Goal: Task Accomplishment & Management: Complete application form

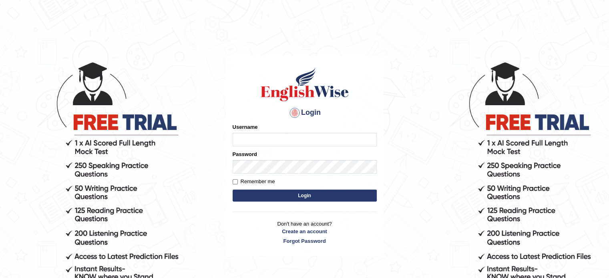
click at [258, 138] on input "Username" at bounding box center [305, 140] width 144 height 14
type input "keshav_parramatta"
click at [262, 190] on form "Please fix the following errors: Username keshav_parramatta Password Remember m…" at bounding box center [305, 163] width 144 height 81
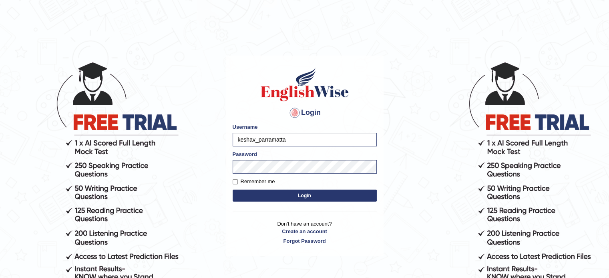
click at [263, 192] on button "Login" at bounding box center [305, 196] width 144 height 12
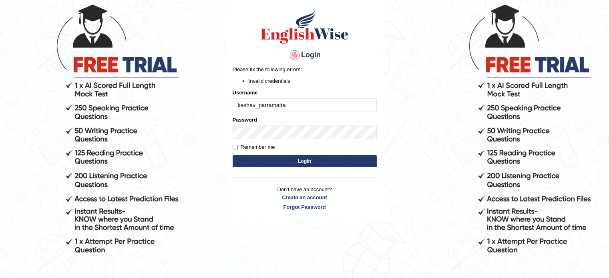
scroll to position [74, 0]
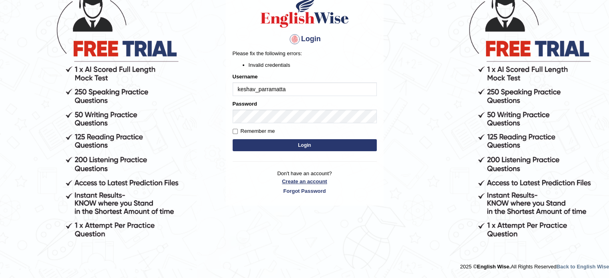
click at [304, 184] on link "Create an account" at bounding box center [305, 182] width 144 height 8
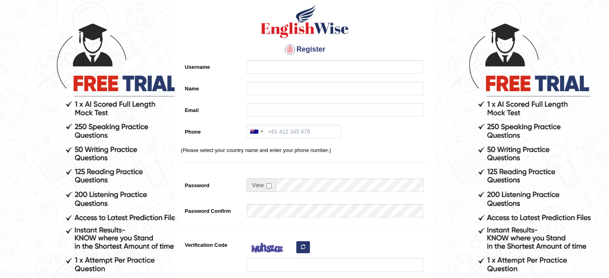
scroll to position [30, 0]
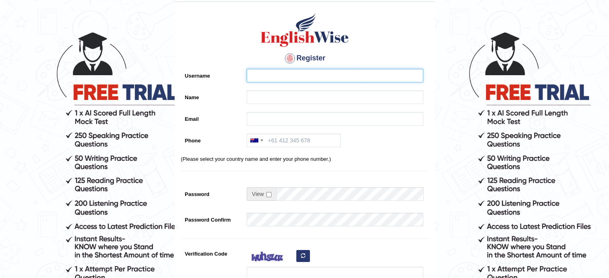
click at [260, 72] on input "Username" at bounding box center [335, 76] width 177 height 14
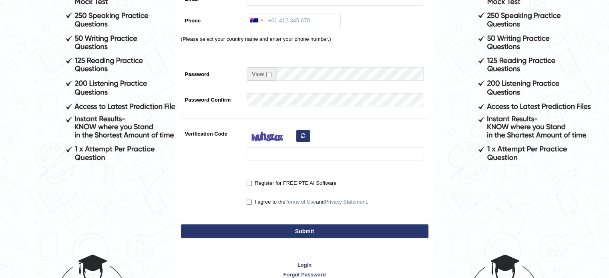
scroll to position [0, 0]
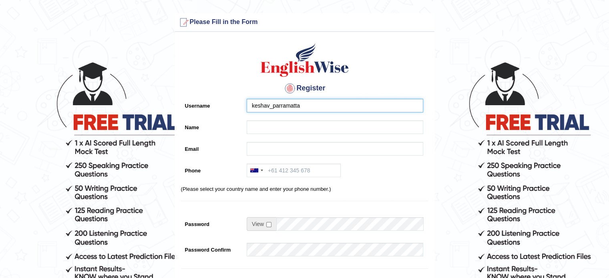
type input "keshav_parramatta"
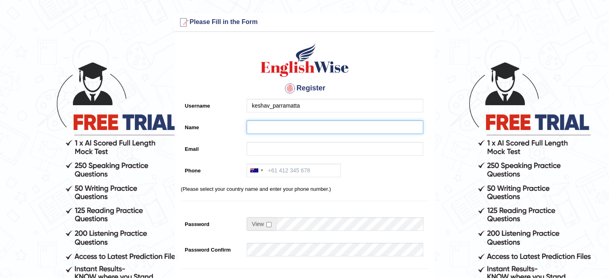
click at [263, 130] on input "Name" at bounding box center [335, 128] width 177 height 14
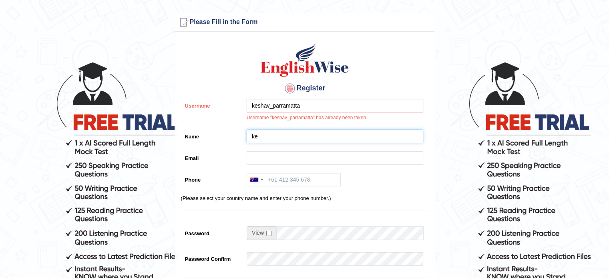
type input "k"
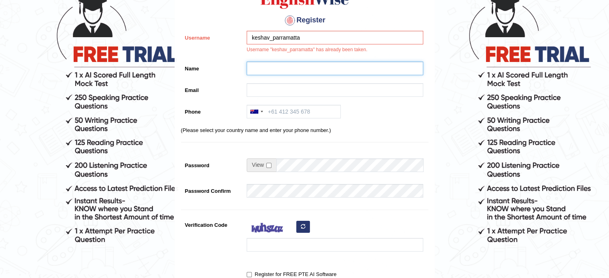
scroll to position [199, 0]
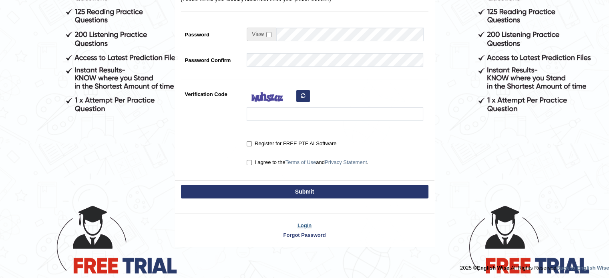
click at [309, 223] on link "Login" at bounding box center [305, 226] width 260 height 8
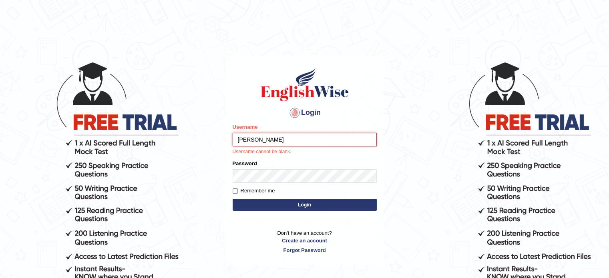
type input "keshav_parramatta"
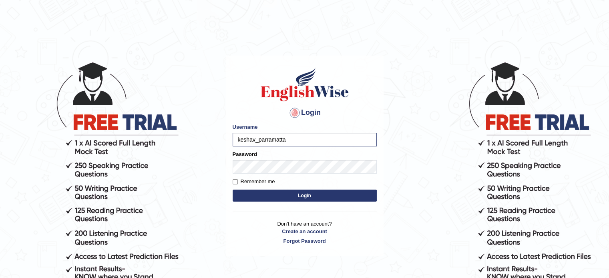
click at [247, 180] on label "Remember me" at bounding box center [254, 182] width 42 height 8
click at [238, 180] on input "Remember me" at bounding box center [235, 181] width 5 height 5
checkbox input "true"
click at [262, 195] on button "Login" at bounding box center [305, 196] width 144 height 12
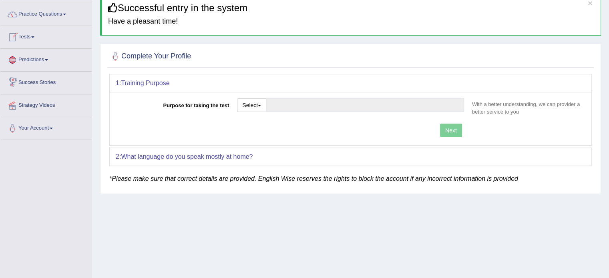
scroll to position [40, 0]
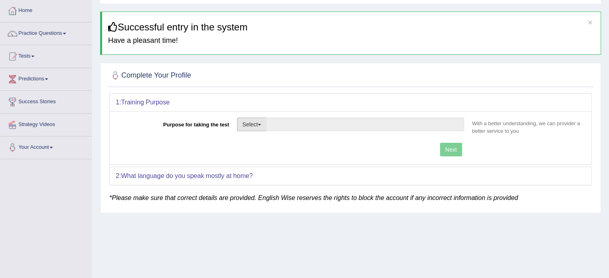
click at [250, 126] on button "Select" at bounding box center [251, 125] width 29 height 14
click at [253, 149] on link "Permanent Residency" at bounding box center [273, 152] width 71 height 10
type input "Permanent Residency"
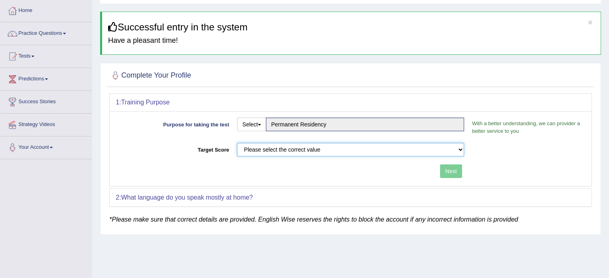
click at [268, 150] on select "Please select the correct value 50 (6 bands) 58 (6.5 bands) 65 (7 bands) 79 (8 …" at bounding box center [350, 150] width 227 height 14
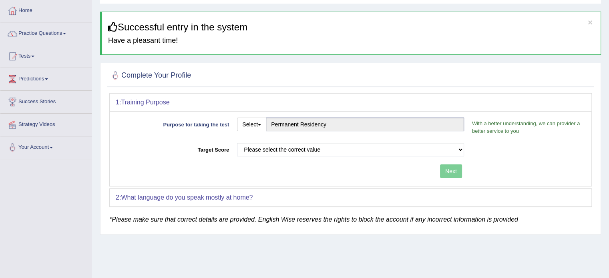
click at [279, 96] on div "1: Training Purpose" at bounding box center [351, 103] width 482 height 18
click at [254, 126] on button "Select" at bounding box center [251, 125] width 29 height 14
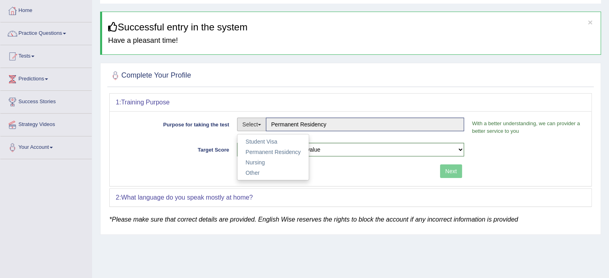
click at [256, 125] on button "Select" at bounding box center [251, 125] width 29 height 14
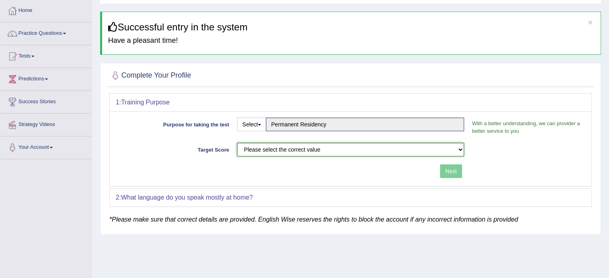
click at [257, 150] on select "Please select the correct value 50 (6 bands) 58 (6.5 bands) 65 (7 bands) 79 (8 …" at bounding box center [350, 150] width 227 height 14
select select "79"
click at [237, 143] on select "Please select the correct value 50 (6 bands) 58 (6.5 bands) 65 (7 bands) 79 (8 …" at bounding box center [350, 150] width 227 height 14
click at [409, 149] on select "Please select the correct value 50 (6 bands) 58 (6.5 bands) 65 (7 bands) 79 (8 …" at bounding box center [350, 150] width 227 height 14
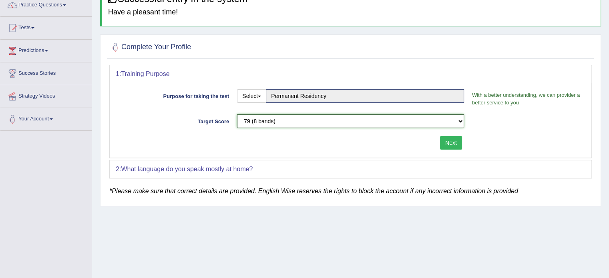
scroll to position [142, 0]
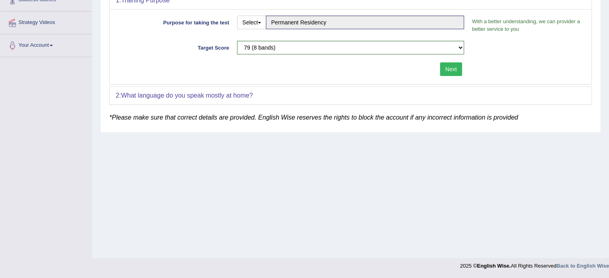
click at [453, 69] on button "Next" at bounding box center [451, 70] width 22 height 14
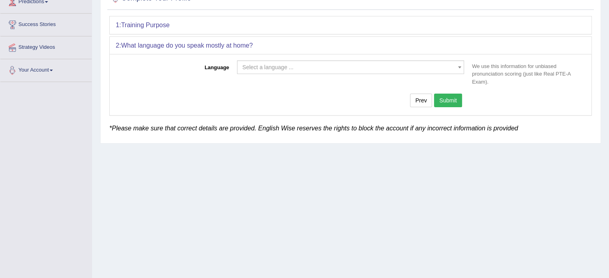
scroll to position [62, 0]
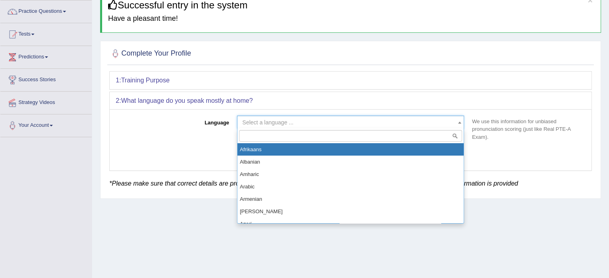
click at [321, 123] on span "Select a language ..." at bounding box center [348, 123] width 212 height 8
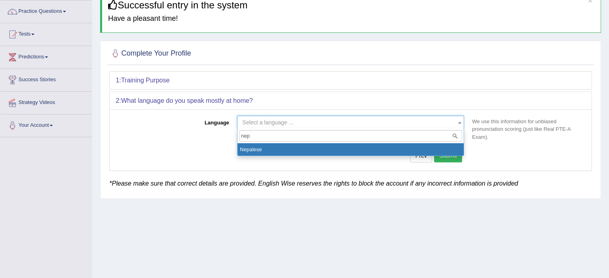
type input "nep"
select select "Nepalese"
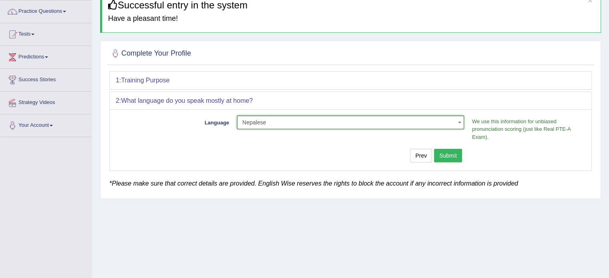
click at [446, 155] on button "Submit" at bounding box center [448, 156] width 28 height 14
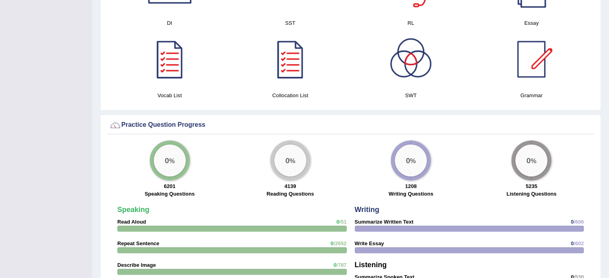
scroll to position [446, 0]
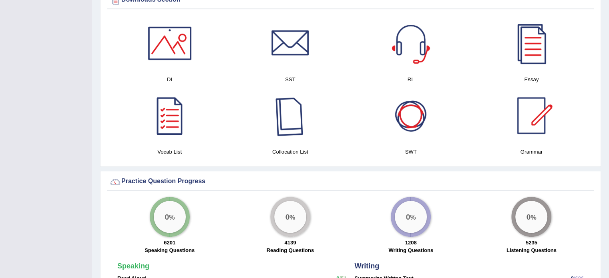
click at [309, 110] on div at bounding box center [290, 116] width 56 height 56
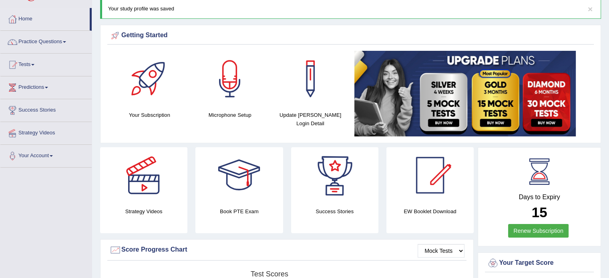
scroll to position [0, 0]
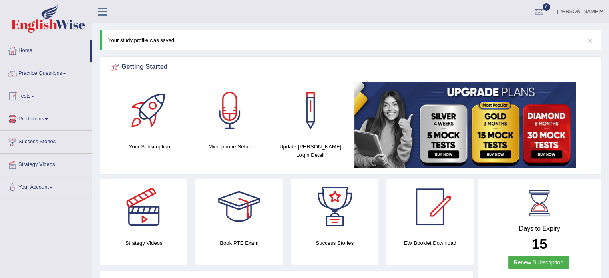
click at [50, 117] on link "Predictions" at bounding box center [45, 118] width 91 height 20
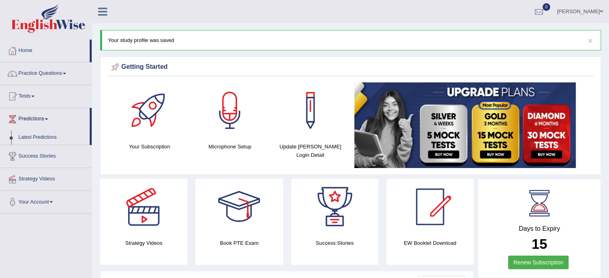
click at [50, 117] on link "Predictions" at bounding box center [44, 118] width 89 height 20
click at [45, 142] on link "Success Stories" at bounding box center [45, 141] width 91 height 20
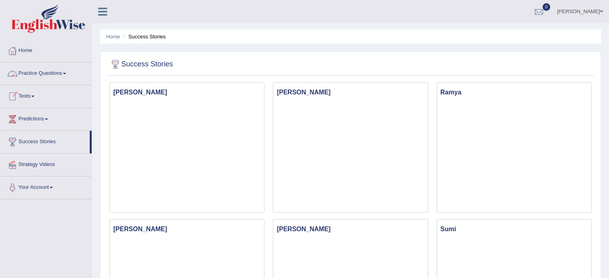
click at [63, 71] on link "Practice Questions" at bounding box center [45, 73] width 91 height 20
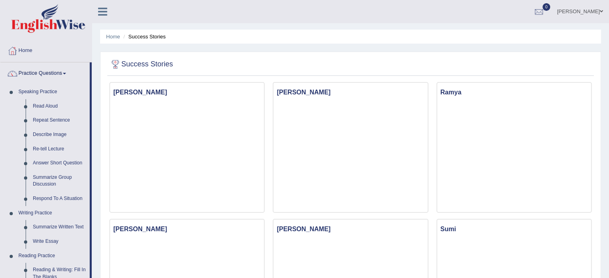
click at [63, 72] on link "Practice Questions" at bounding box center [44, 73] width 89 height 20
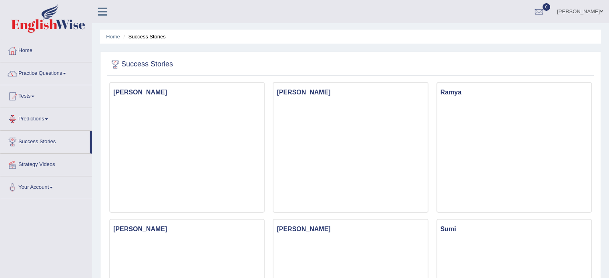
click at [48, 116] on link "Predictions" at bounding box center [45, 118] width 91 height 20
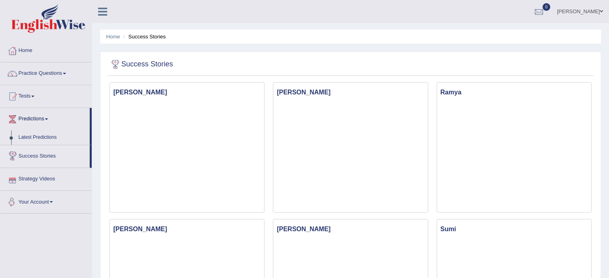
click at [51, 199] on link "Your Account" at bounding box center [45, 201] width 91 height 20
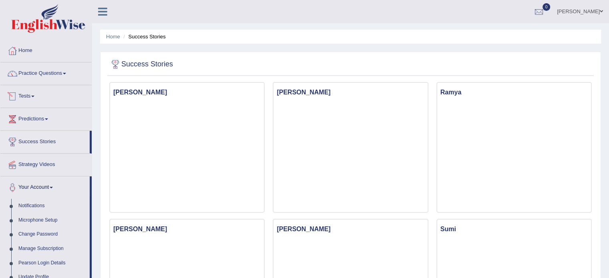
click at [36, 93] on link "Tests" at bounding box center [45, 95] width 91 height 20
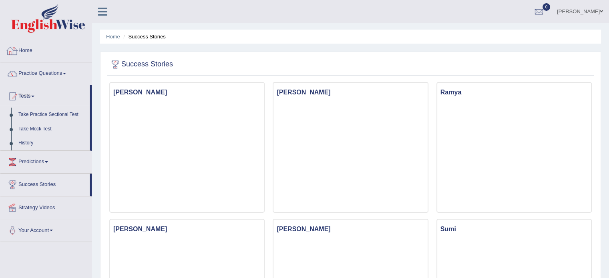
click at [20, 47] on link "Home" at bounding box center [45, 50] width 91 height 20
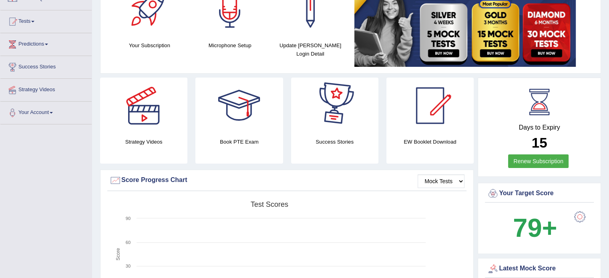
scroll to position [80, 0]
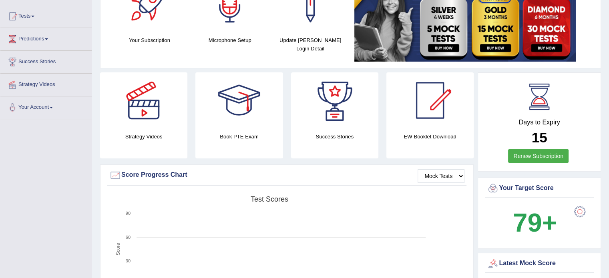
click at [153, 129] on div "Strategy Videos" at bounding box center [143, 116] width 87 height 86
click at [147, 117] on div at bounding box center [144, 101] width 56 height 56
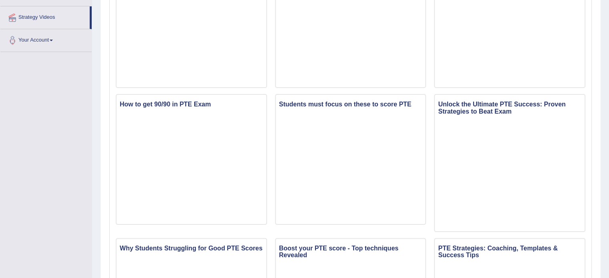
scroll to position [160, 0]
